Goal: Information Seeking & Learning: Find specific fact

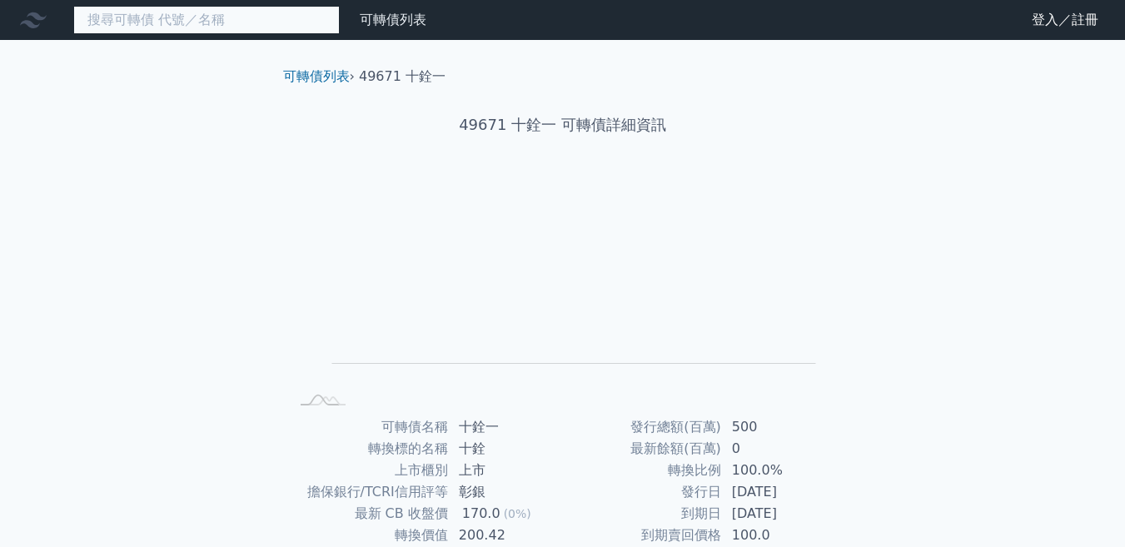
click at [161, 21] on input at bounding box center [206, 20] width 266 height 28
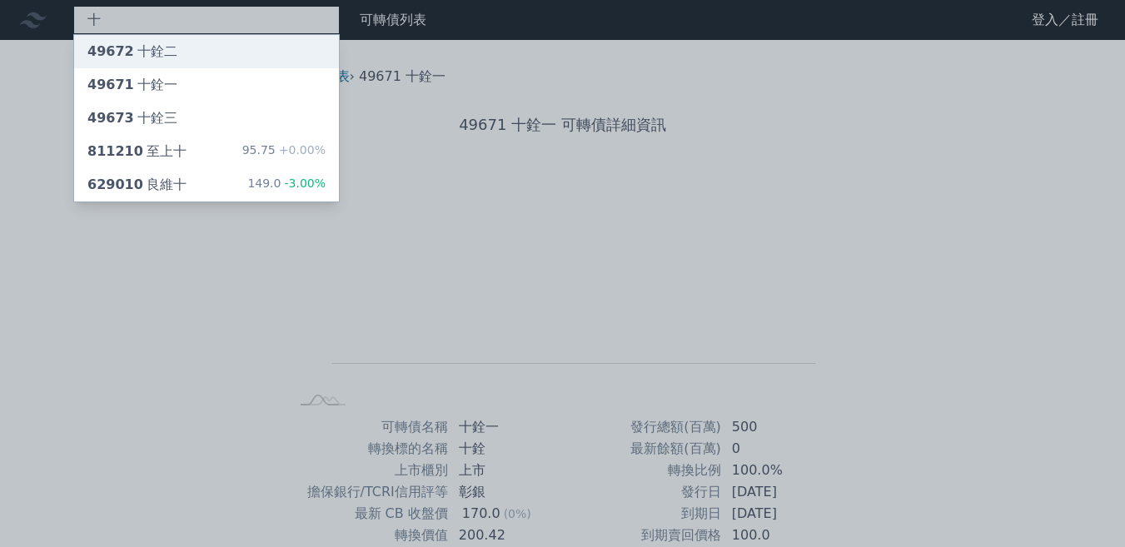
type input "十"
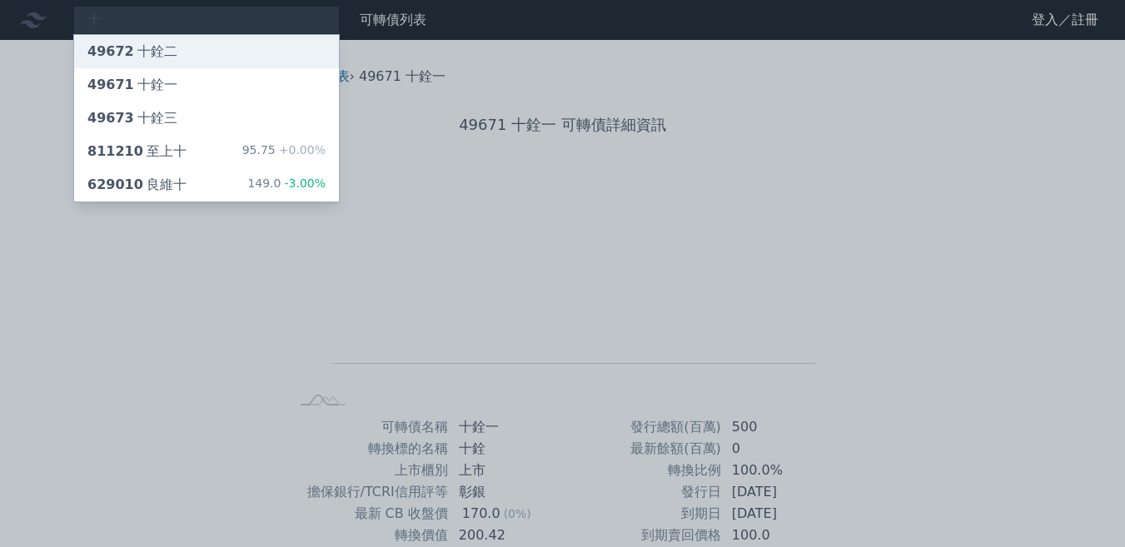
click at [162, 54] on div "49672 十銓二" at bounding box center [132, 52] width 90 height 20
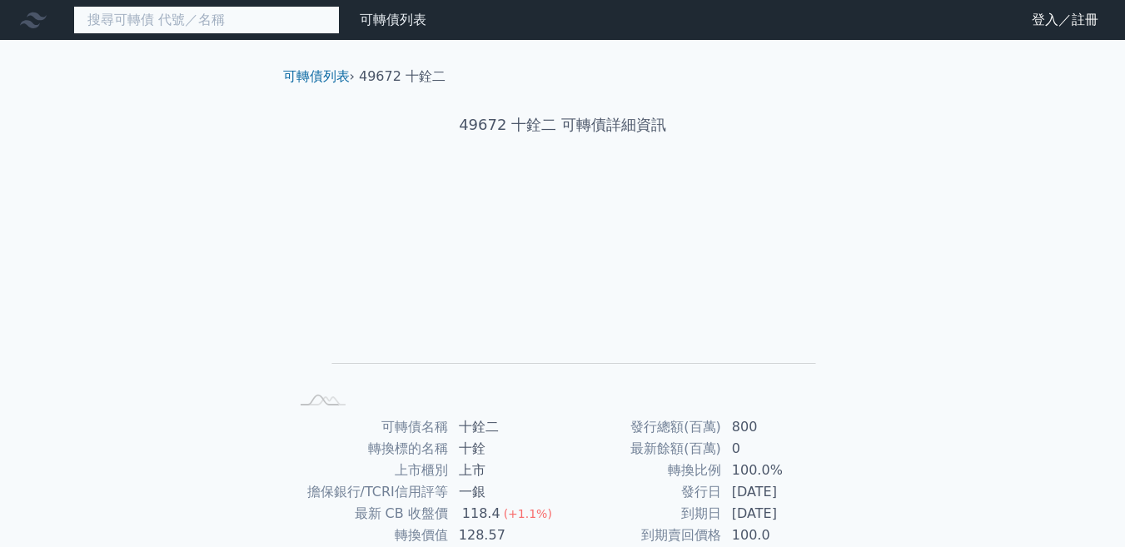
click at [168, 24] on input at bounding box center [206, 20] width 266 height 28
type input "ㄑ"
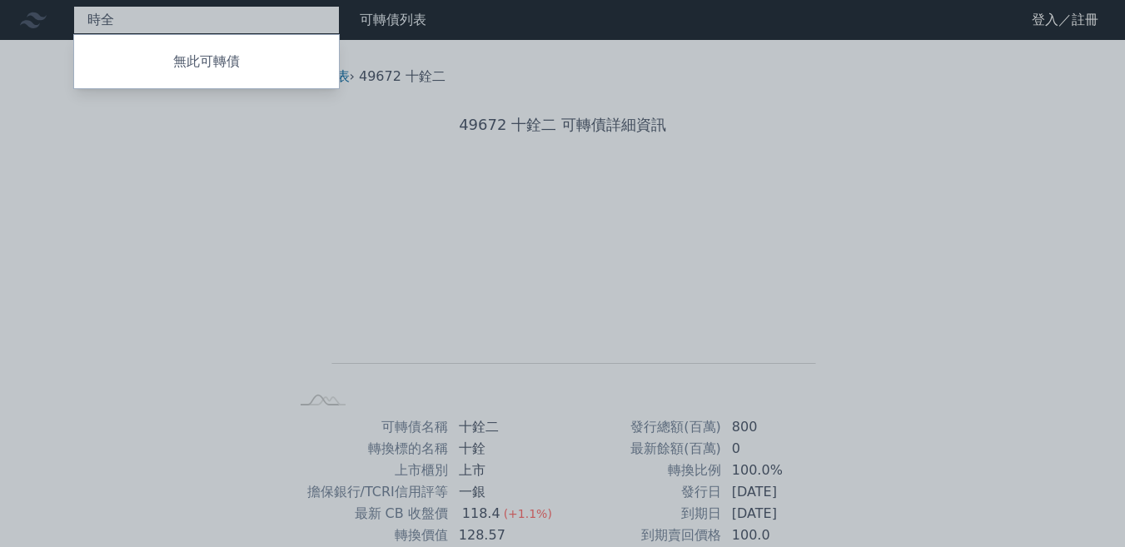
type input "時"
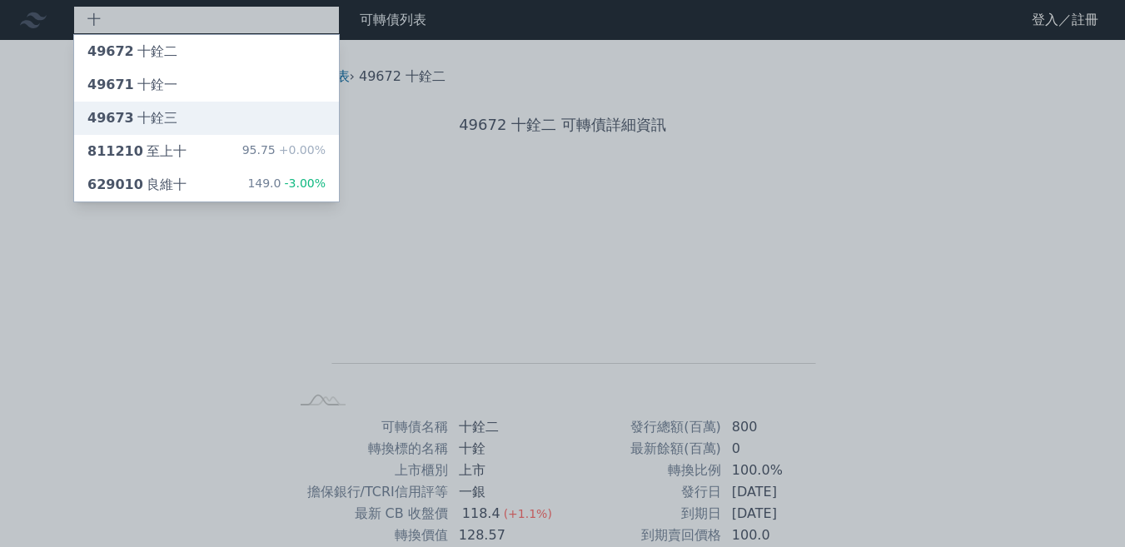
type input "十"
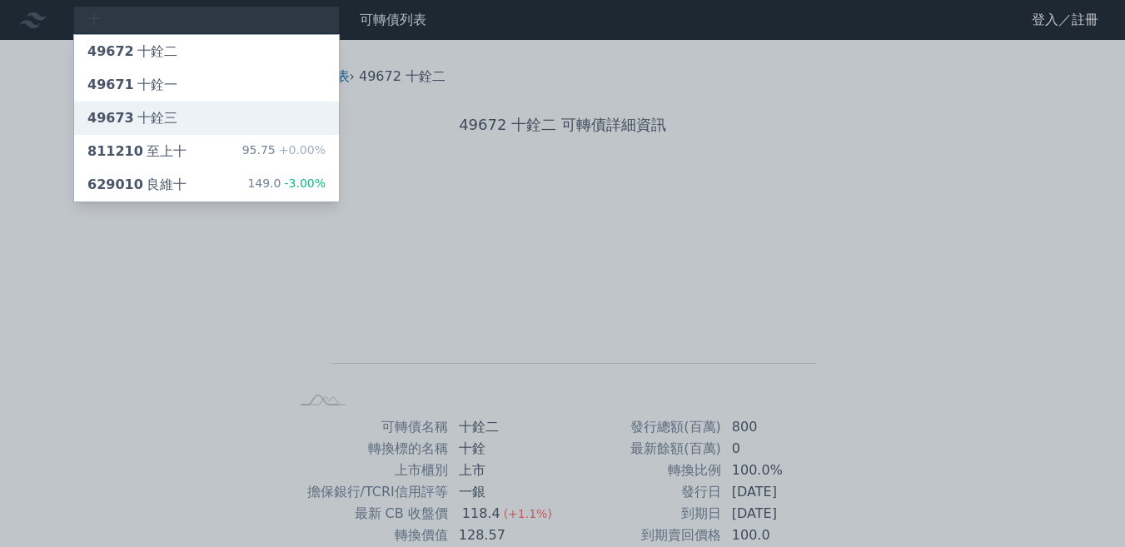
click at [183, 112] on div "49673 十銓三" at bounding box center [206, 118] width 265 height 33
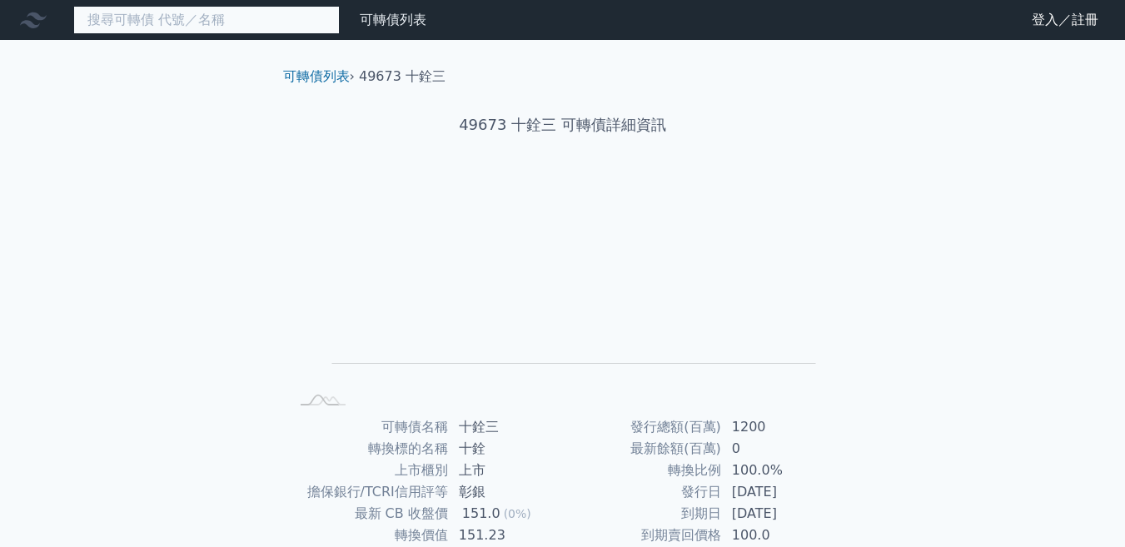
click at [218, 23] on input at bounding box center [206, 20] width 266 height 28
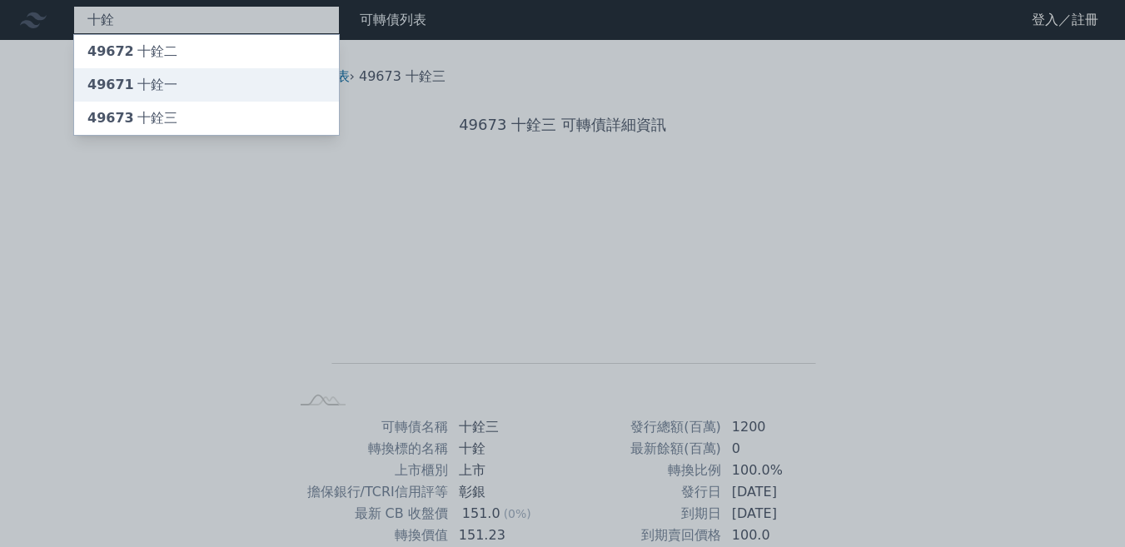
type input "十銓"
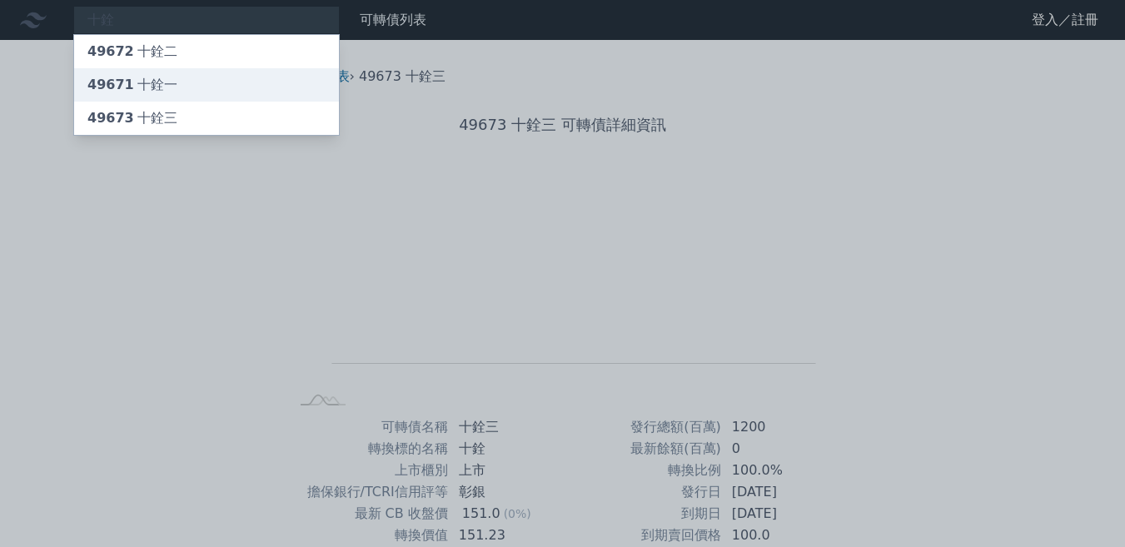
click at [205, 75] on div "49671 十銓一" at bounding box center [206, 84] width 265 height 33
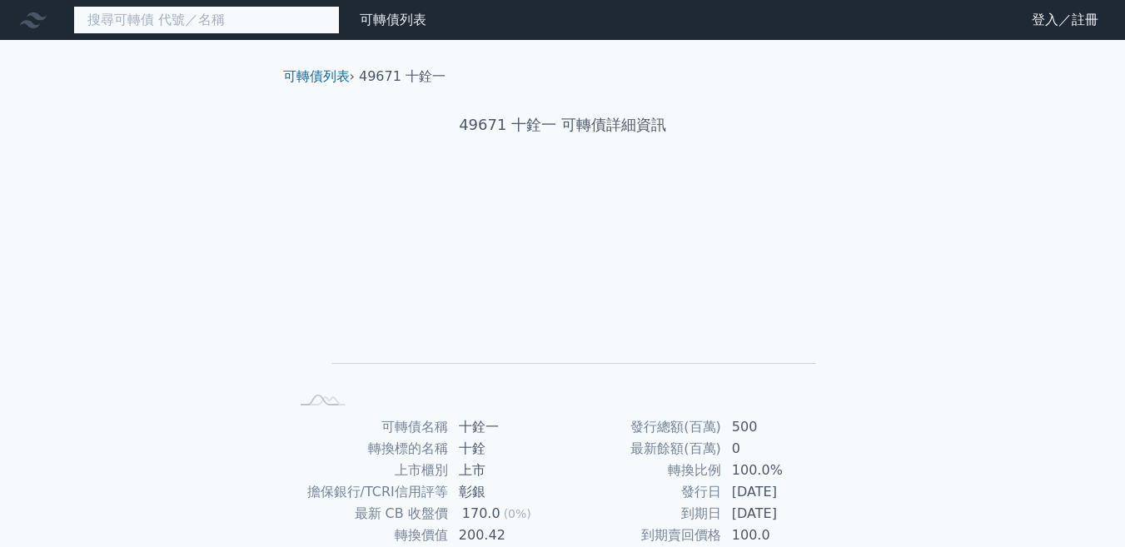
click at [189, 20] on input at bounding box center [206, 20] width 266 height 28
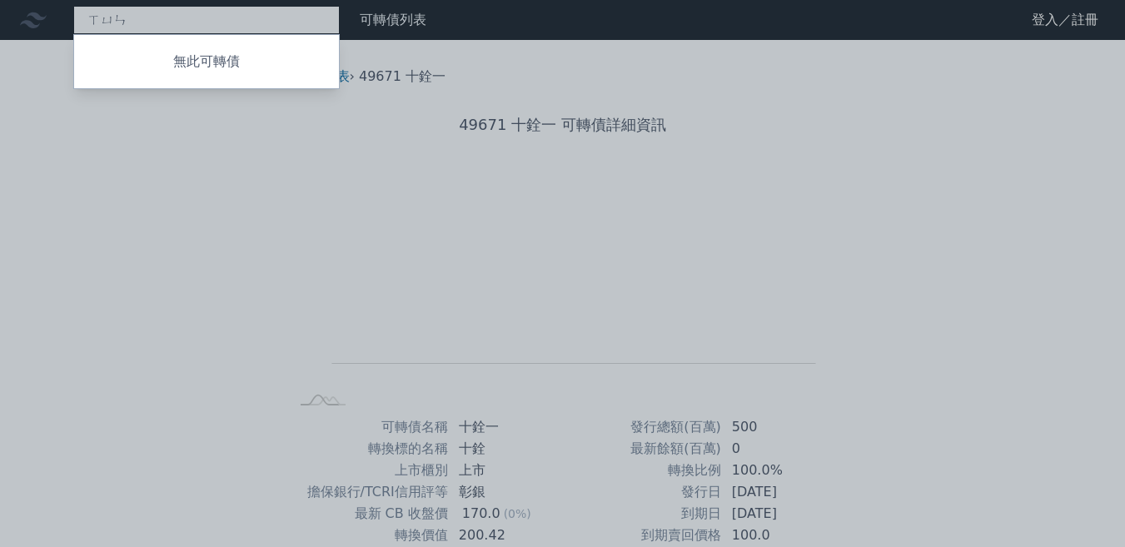
type input "訊"
type input "愛"
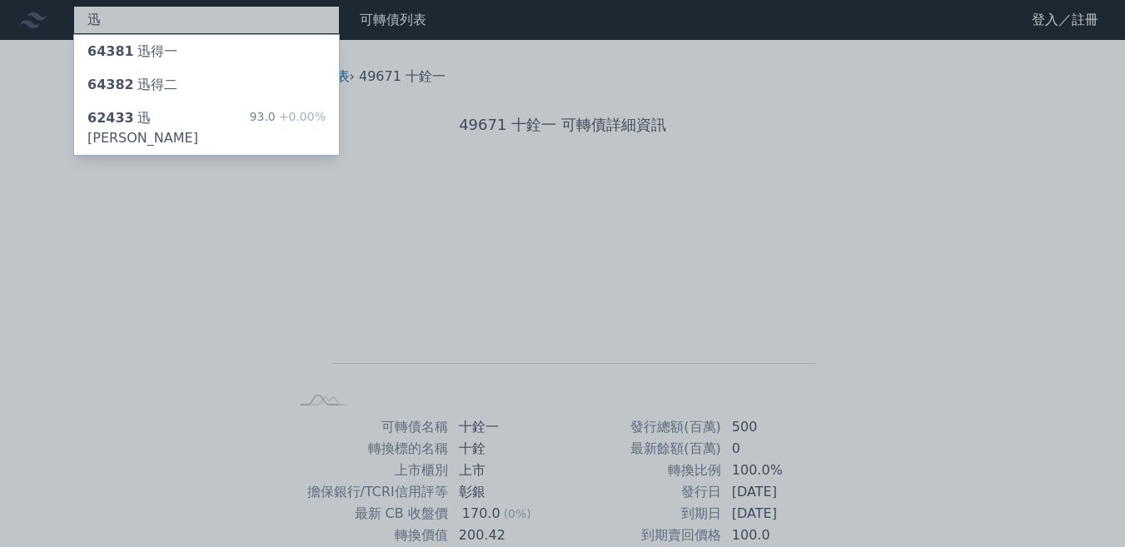
type input "迅"
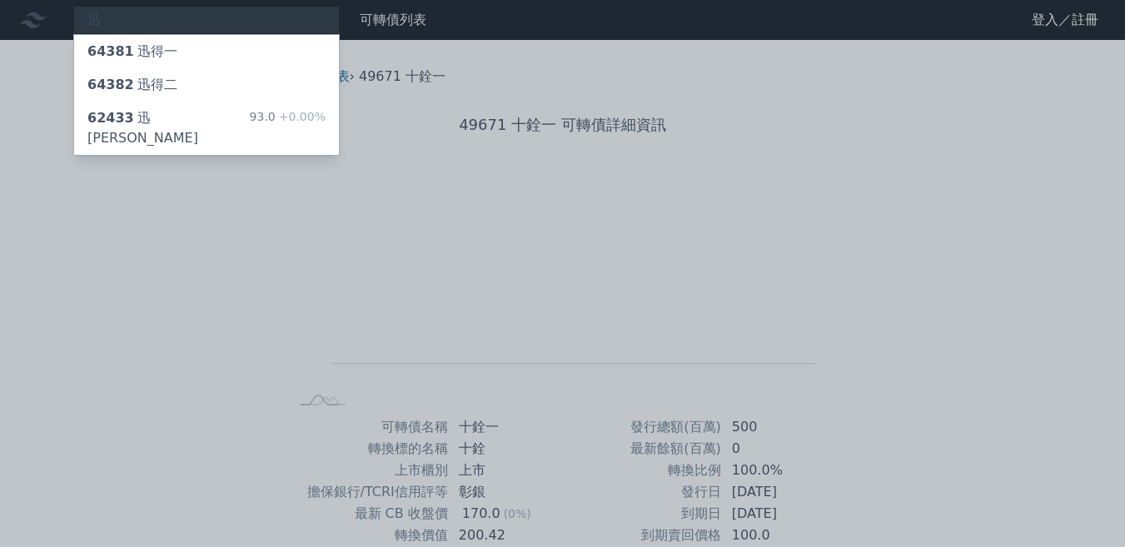
click at [120, 20] on div at bounding box center [562, 273] width 1125 height 547
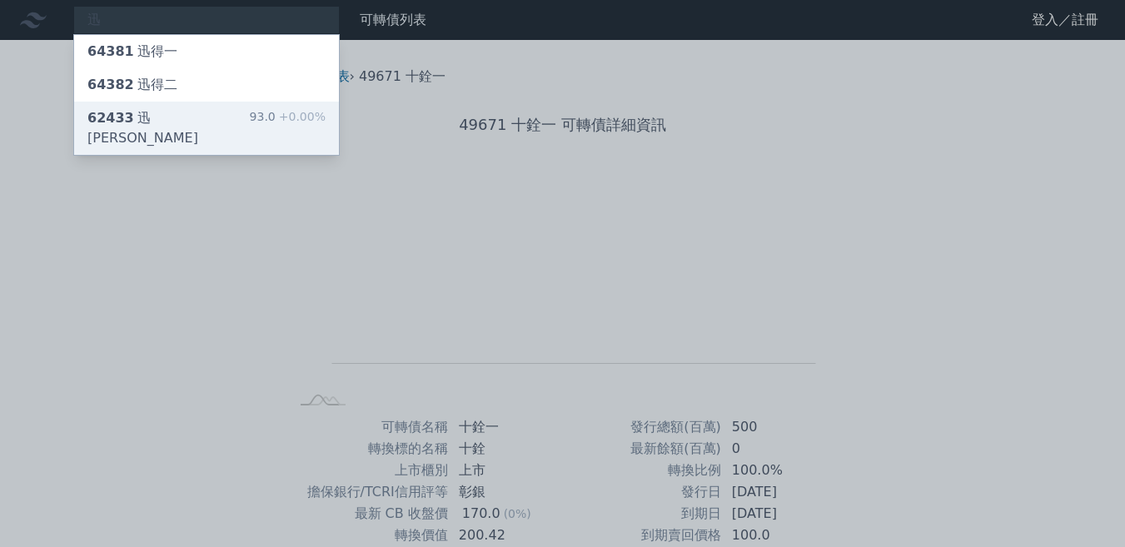
click at [136, 120] on div "62433 迅杰三" at bounding box center [168, 128] width 162 height 40
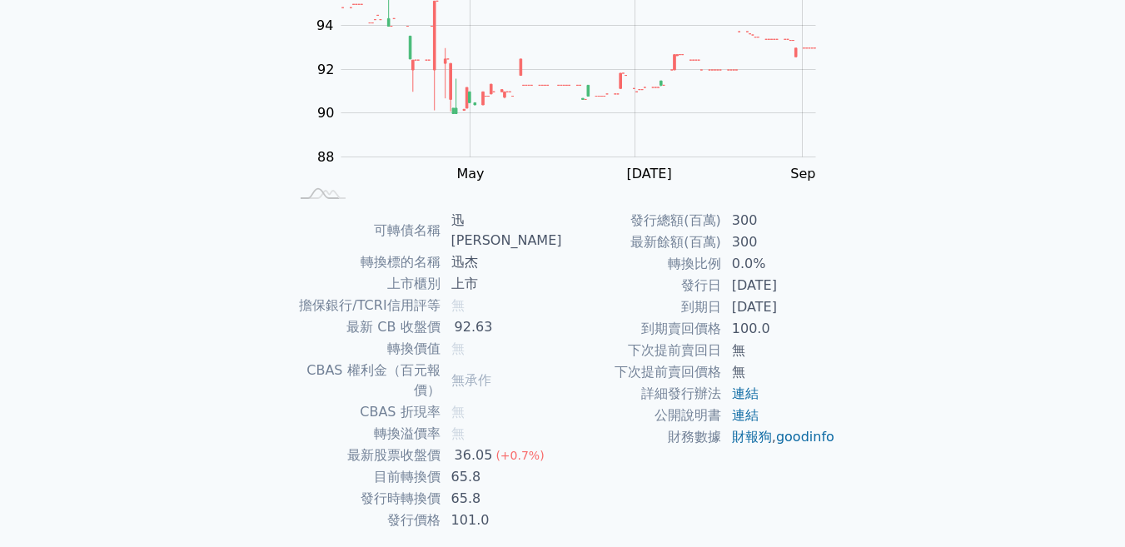
scroll to position [224, 0]
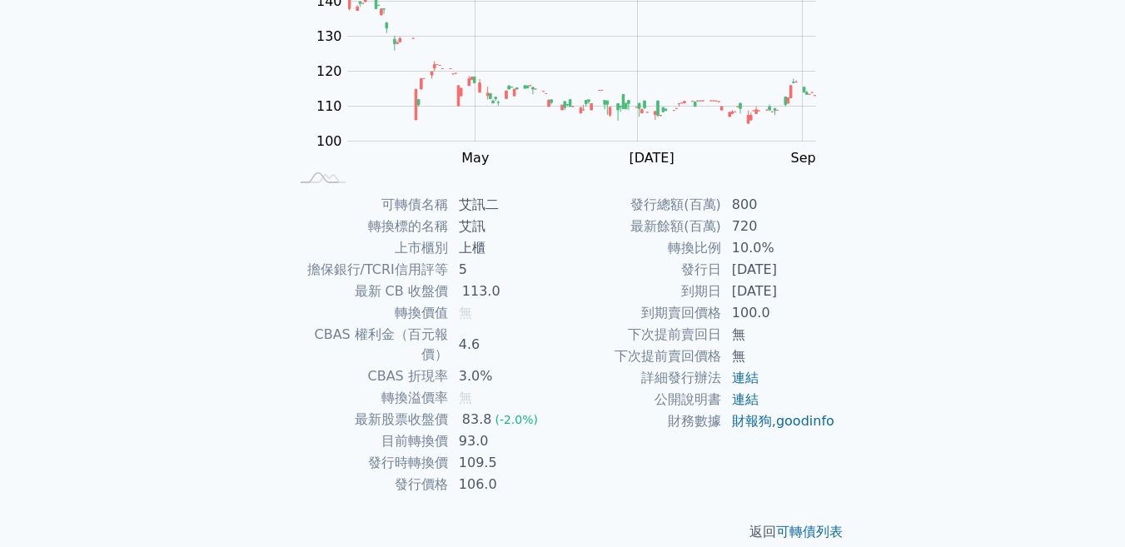
scroll to position [224, 0]
click at [454, 311] on td "無" at bounding box center [506, 312] width 114 height 22
click at [466, 315] on span "無" at bounding box center [465, 311] width 13 height 16
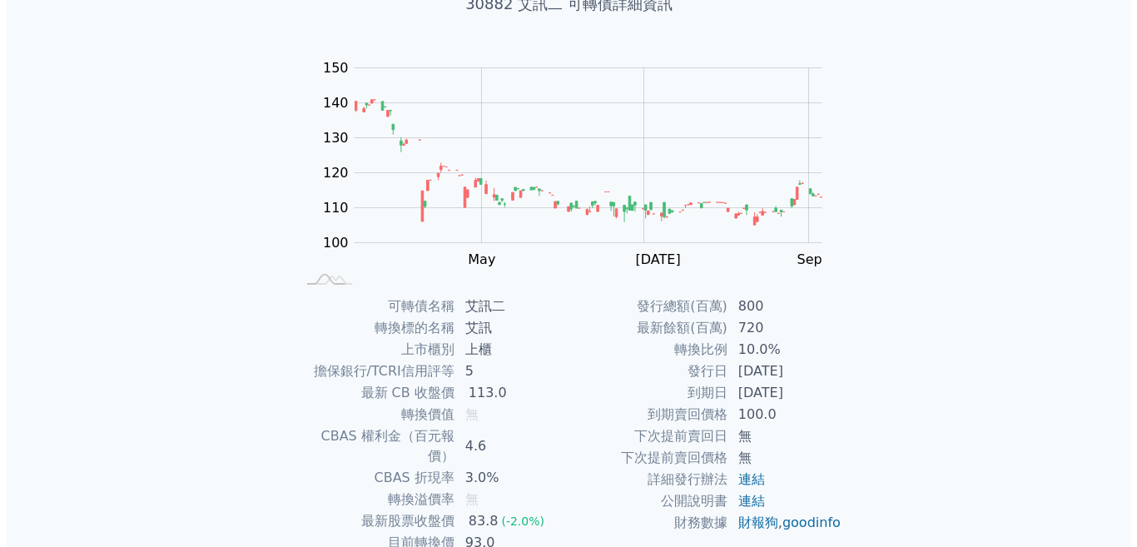
scroll to position [0, 0]
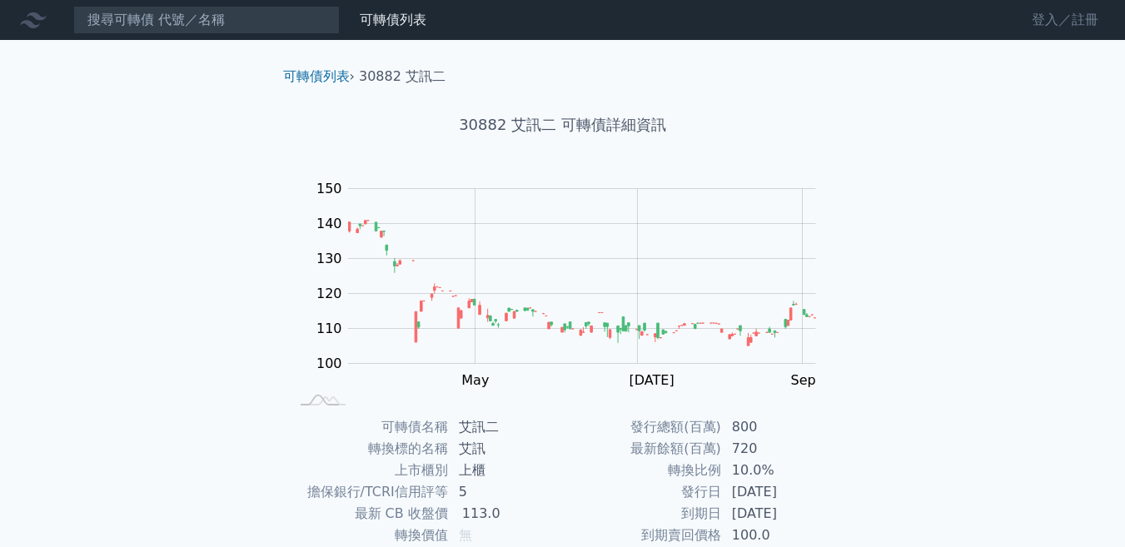
click at [1085, 13] on link "登入／註冊" at bounding box center [1064, 20] width 93 height 27
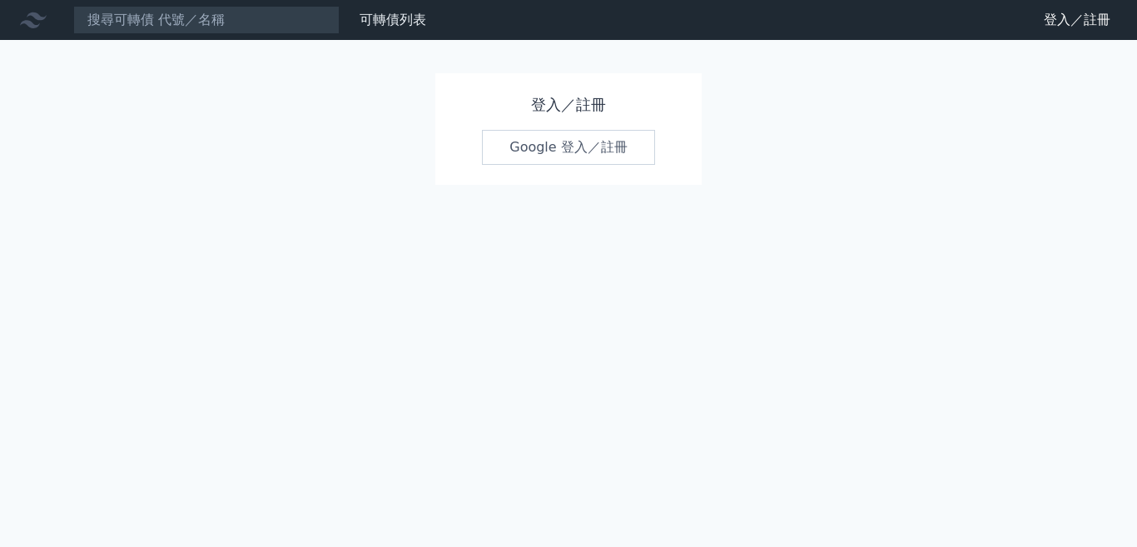
click at [582, 150] on link "Google 登入／註冊" at bounding box center [568, 147] width 173 height 35
